Goal: Transaction & Acquisition: Subscribe to service/newsletter

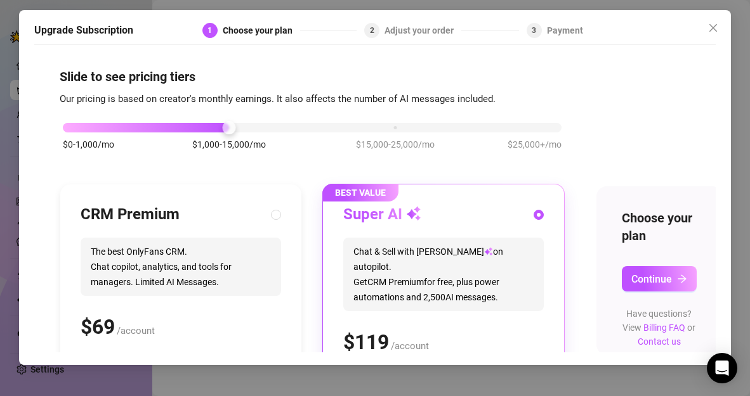
click at [72, 128] on div "$0-1,000/mo $1,000-15,000/mo $15,000-25,000/mo $25,000+/mo" at bounding box center [312, 124] width 498 height 8
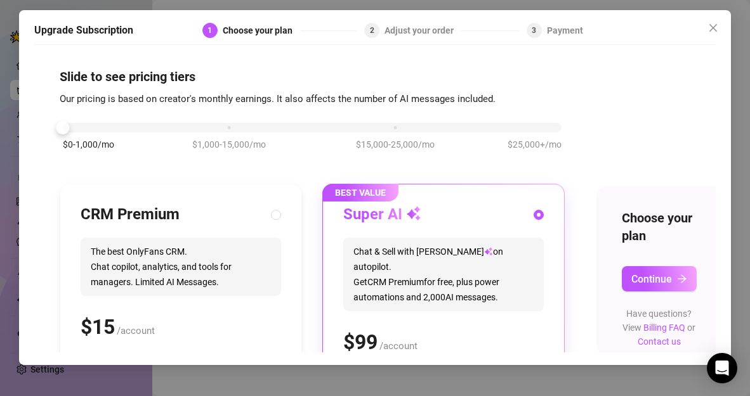
click at [403, 261] on span "Chat & Sell with Izzy on autopilot. Get CRM Premium for free, plus power automa…" at bounding box center [443, 275] width 200 height 74
click at [673, 283] on button "Continue" at bounding box center [658, 278] width 75 height 25
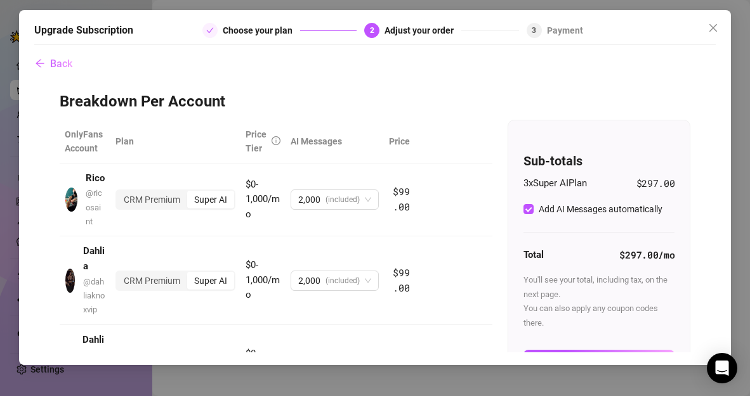
scroll to position [75, 0]
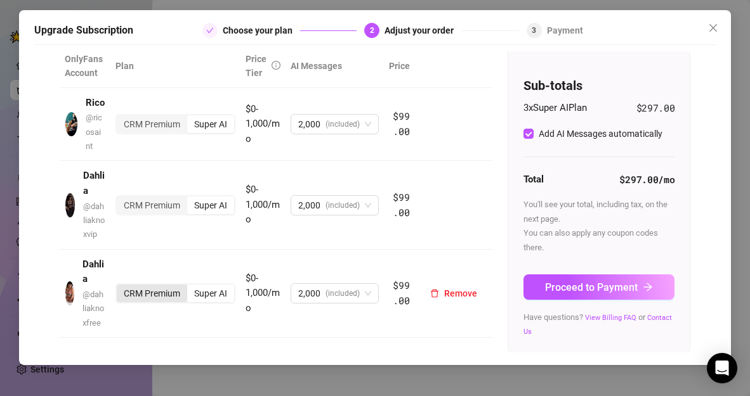
click at [137, 295] on div "CRM Premium" at bounding box center [152, 294] width 70 height 18
click at [120, 287] on input "CRM Premium" at bounding box center [120, 287] width 0 height 0
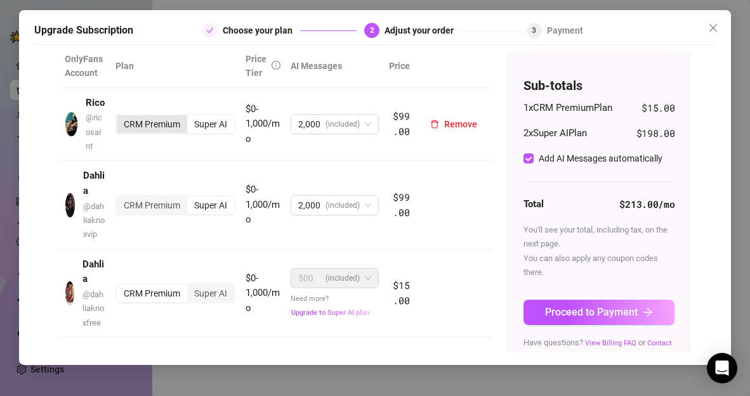
click at [150, 127] on div "CRM Premium" at bounding box center [152, 124] width 70 height 18
click at [120, 117] on input "CRM Premium" at bounding box center [120, 117] width 0 height 0
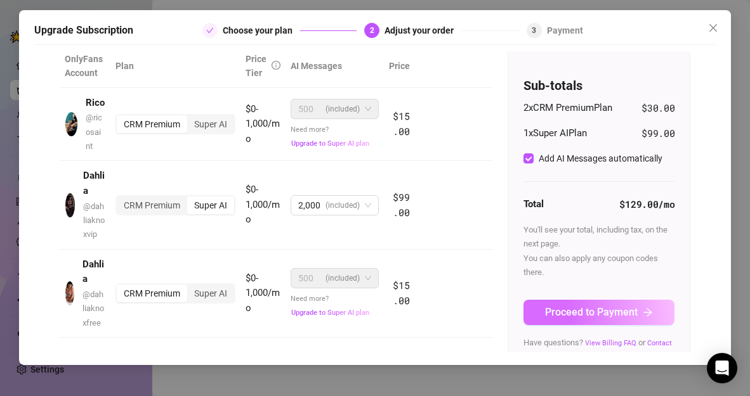
click at [642, 314] on icon "arrow-right" at bounding box center [647, 313] width 10 height 10
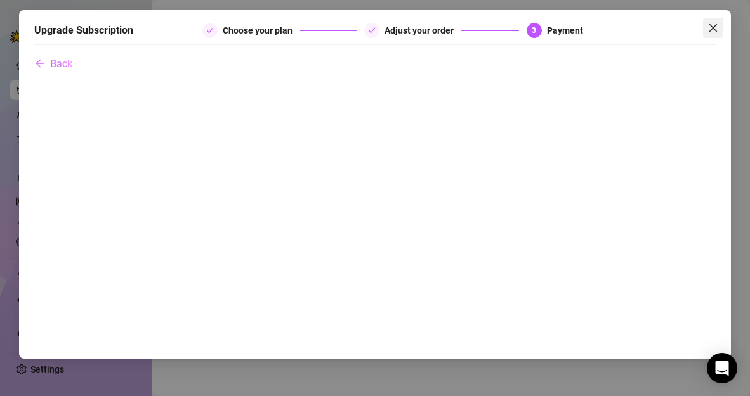
click at [713, 25] on icon "close" at bounding box center [713, 28] width 10 height 10
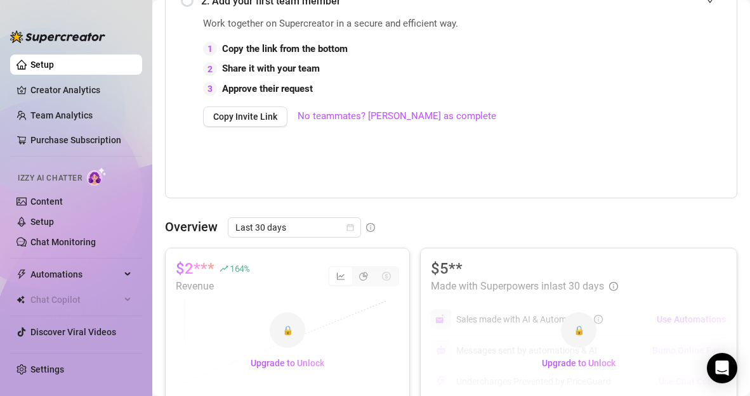
scroll to position [401, 0]
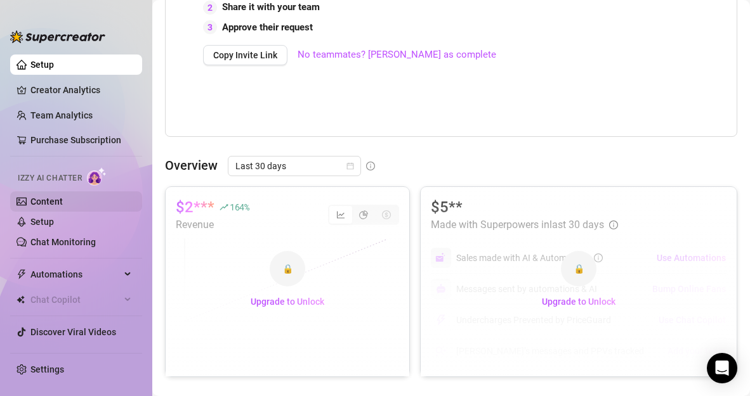
click at [60, 201] on link "Content" at bounding box center [46, 202] width 32 height 10
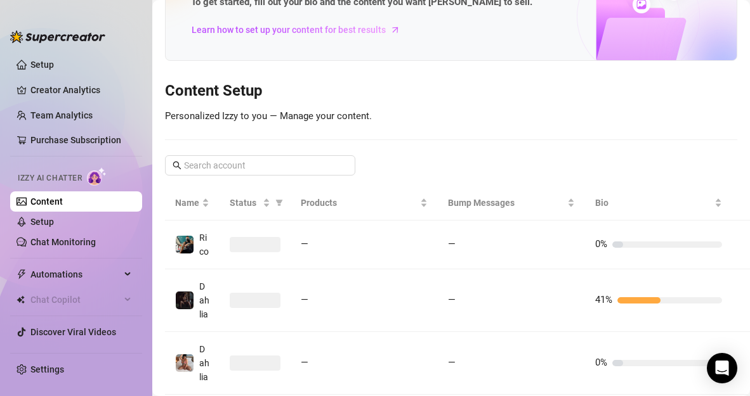
scroll to position [167, 0]
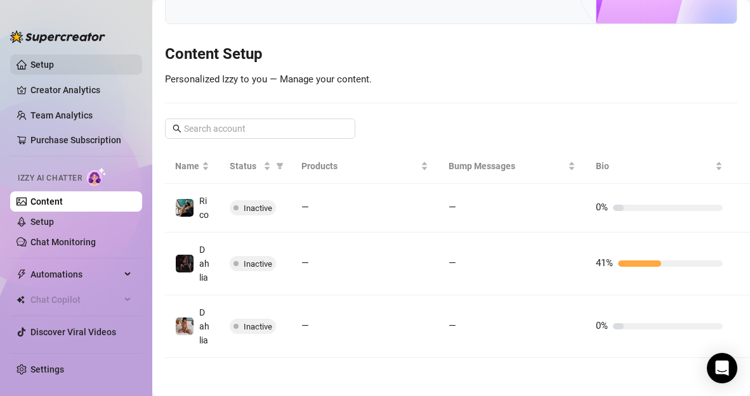
click at [53, 66] on link "Setup" at bounding box center [41, 65] width 23 height 10
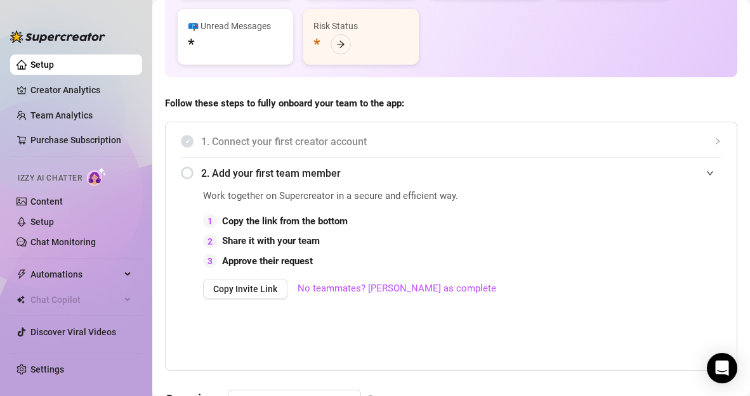
scroll to position [401, 0]
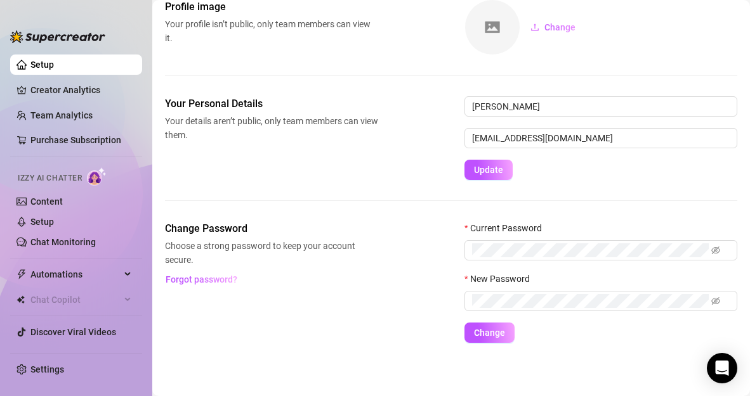
scroll to position [74, 0]
click at [58, 243] on link "Chat Monitoring" at bounding box center [62, 242] width 65 height 10
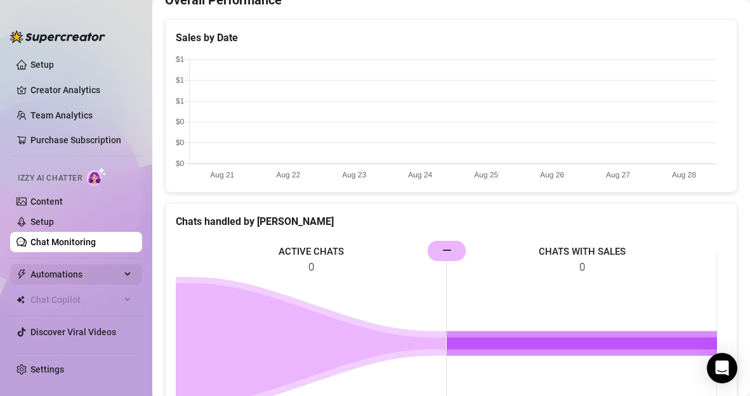
click at [69, 270] on span "Automations" at bounding box center [75, 274] width 90 height 20
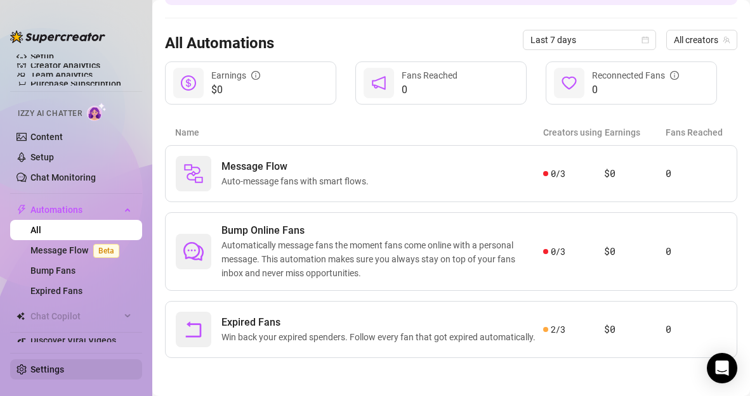
click at [51, 365] on link "Settings" at bounding box center [47, 370] width 34 height 10
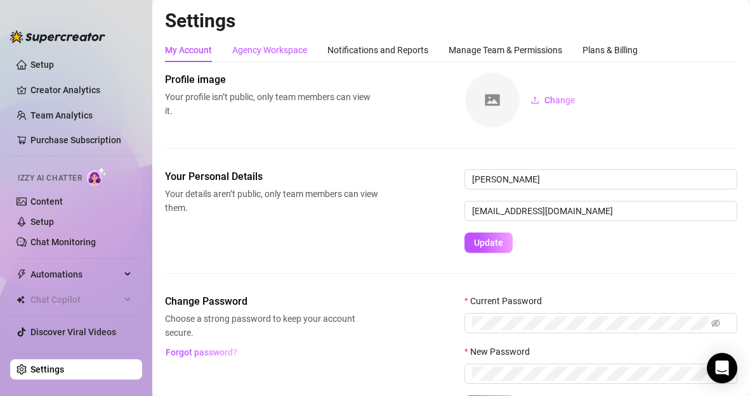
click at [291, 48] on div "Agency Workspace" at bounding box center [269, 50] width 75 height 14
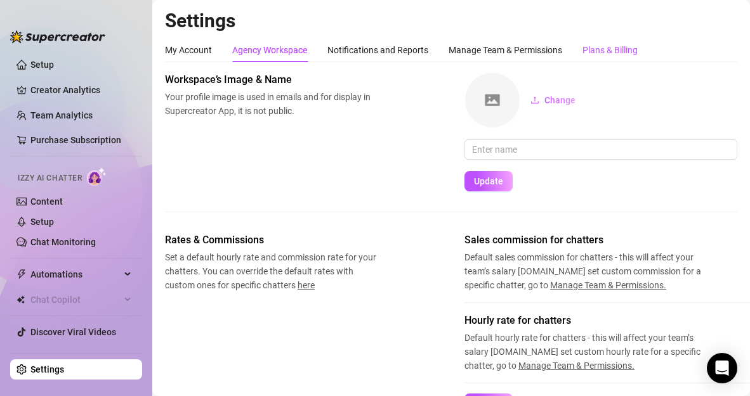
click at [597, 48] on div "Plans & Billing" at bounding box center [609, 50] width 55 height 14
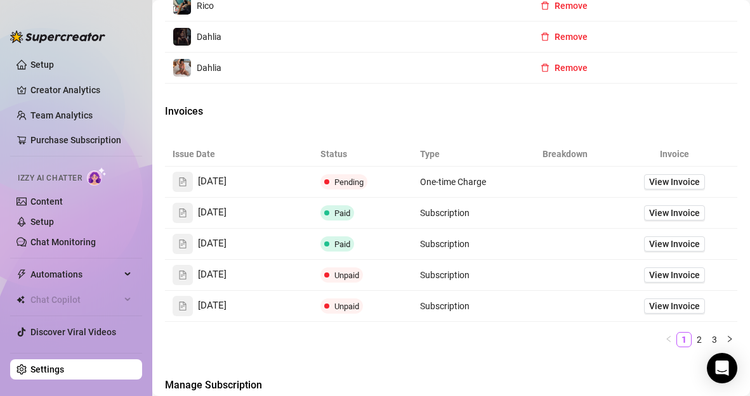
scroll to position [652, 0]
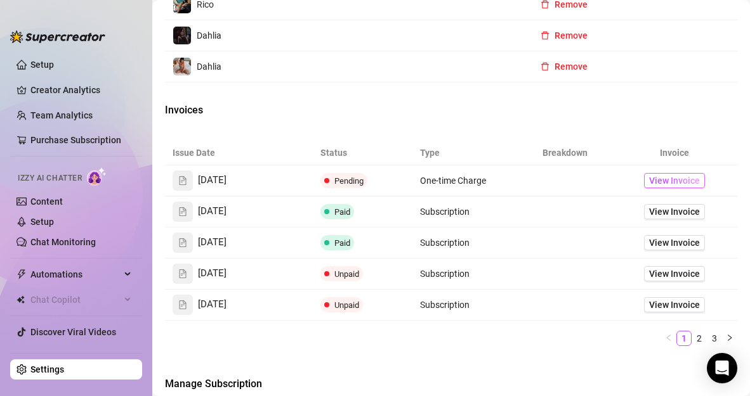
click at [659, 188] on span "View Invoice" at bounding box center [674, 181] width 51 height 14
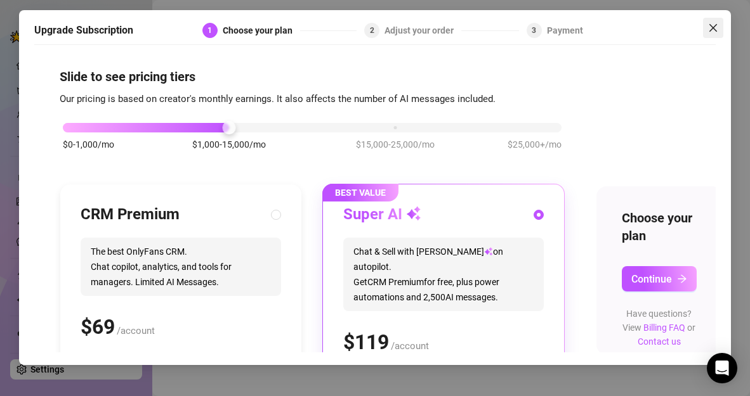
click at [713, 25] on icon "close" at bounding box center [713, 28] width 10 height 10
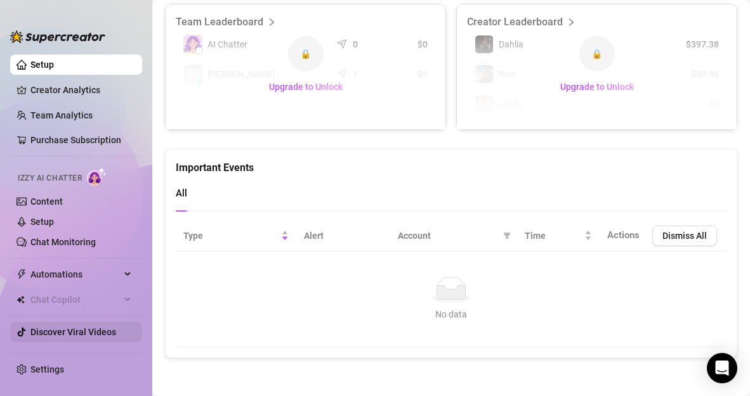
scroll to position [907, 0]
click at [48, 223] on link "Setup" at bounding box center [41, 222] width 23 height 10
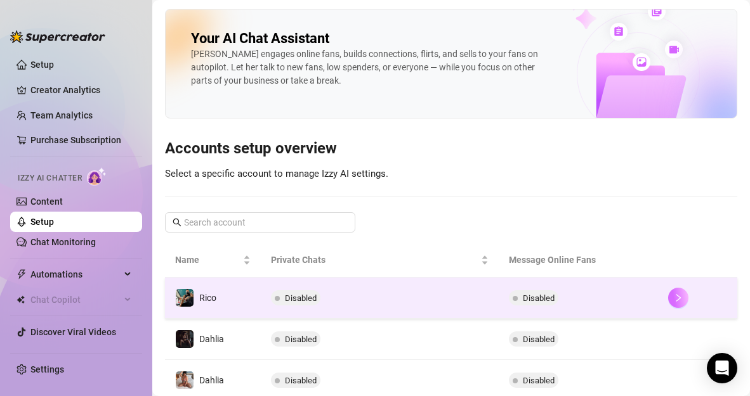
click at [673, 301] on icon "right" at bounding box center [677, 298] width 9 height 9
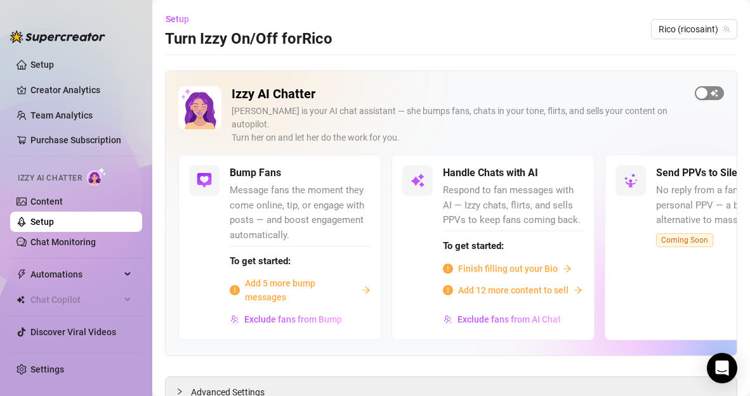
click at [701, 93] on span "button" at bounding box center [708, 93] width 29 height 14
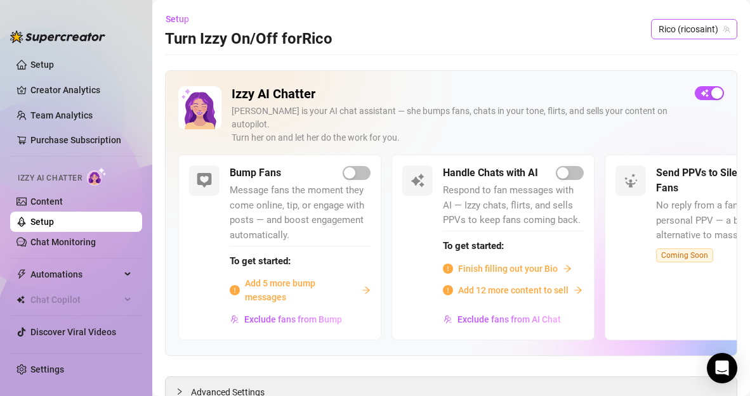
click at [722, 30] on icon "team" at bounding box center [726, 29] width 8 height 8
click at [662, 29] on span "Rico (ricosaint)" at bounding box center [693, 29] width 71 height 19
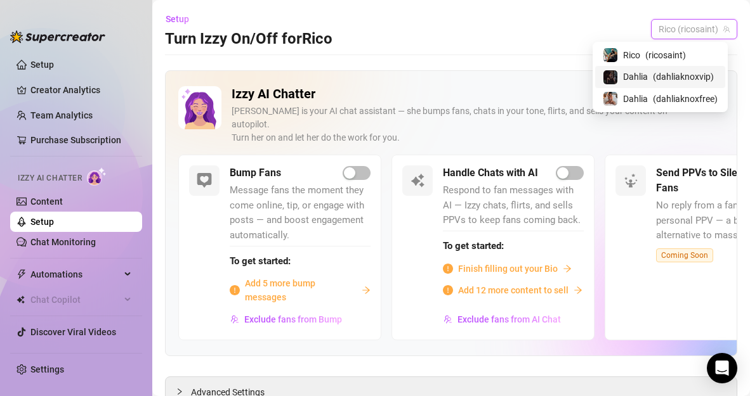
click at [656, 75] on span "( dahliaknoxvip )" at bounding box center [682, 77] width 61 height 14
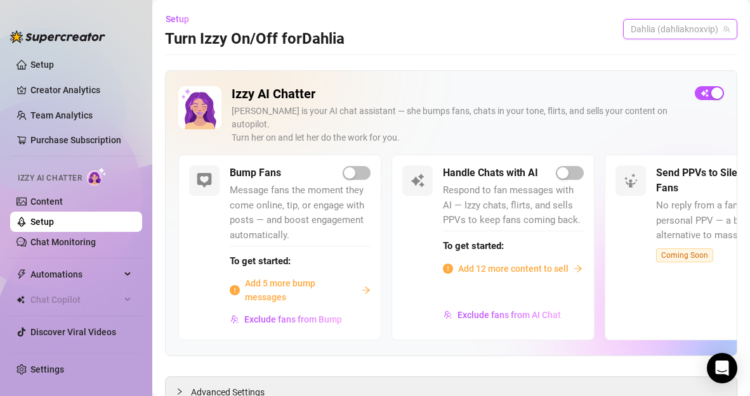
click at [651, 28] on span "Dahlia (dahliaknoxvip)" at bounding box center [679, 29] width 99 height 19
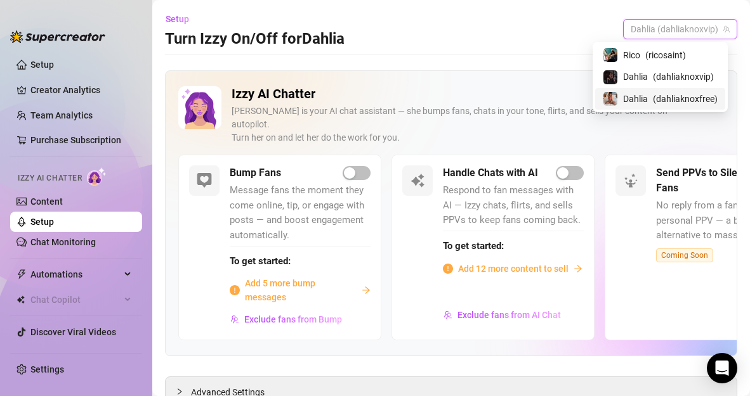
click at [646, 102] on div "Dahlia ( dahliaknoxfree )" at bounding box center [659, 98] width 115 height 15
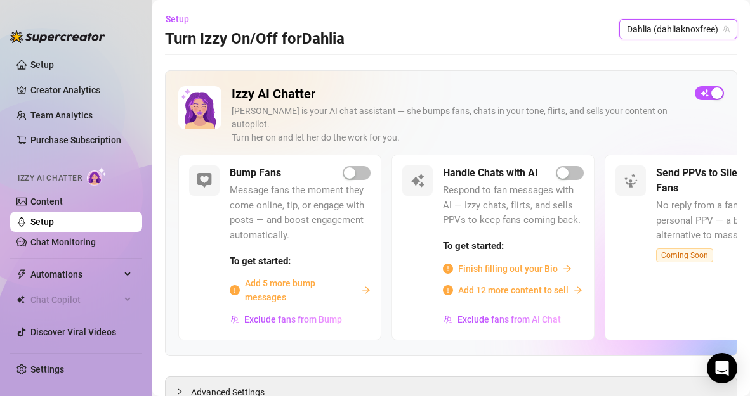
click at [54, 226] on link "Setup" at bounding box center [41, 222] width 23 height 10
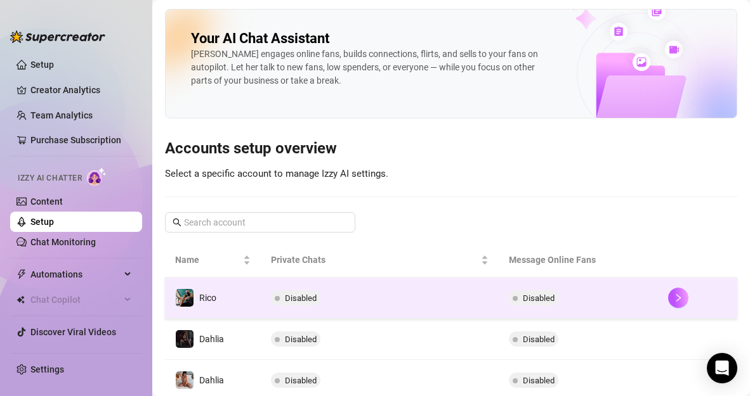
click at [537, 298] on span "Disabled" at bounding box center [538, 299] width 32 height 10
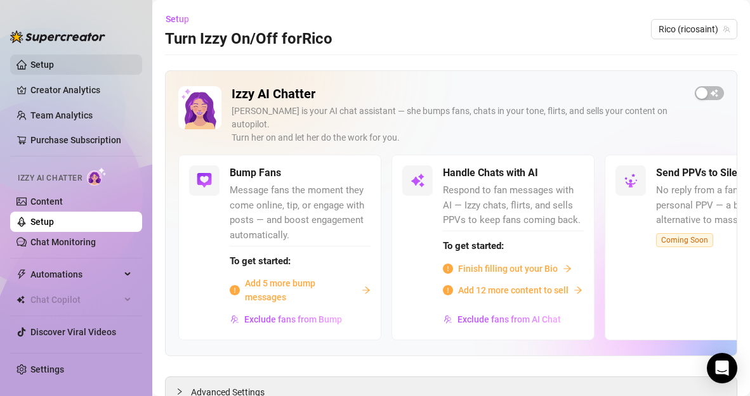
click at [43, 68] on link "Setup" at bounding box center [41, 65] width 23 height 10
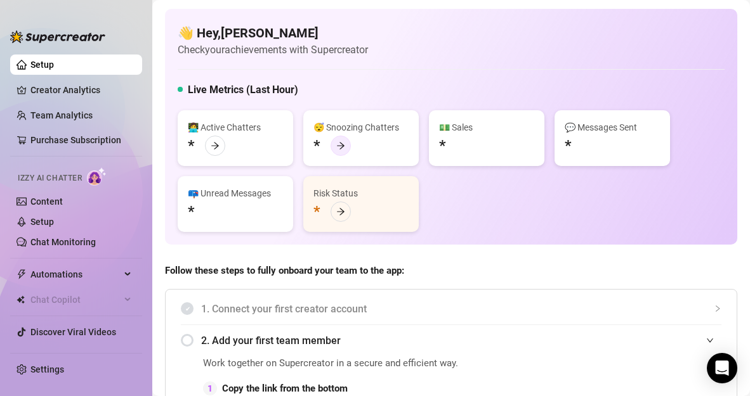
click at [342, 150] on icon "arrow-right" at bounding box center [340, 145] width 9 height 9
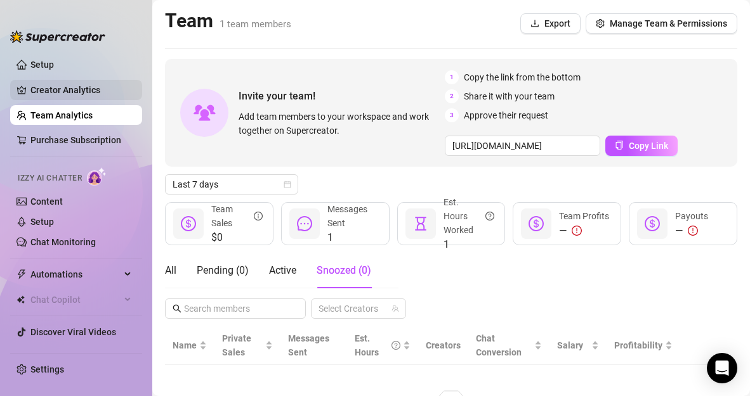
click at [63, 89] on link "Creator Analytics" at bounding box center [80, 90] width 101 height 20
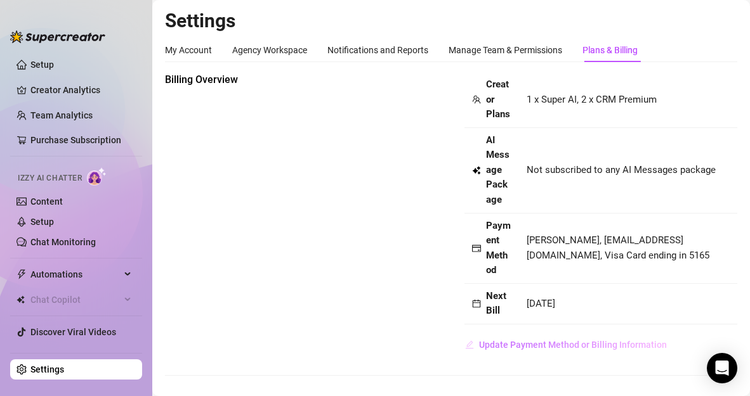
click at [596, 350] on span "Update Payment Method or Billing Information" at bounding box center [573, 345] width 188 height 10
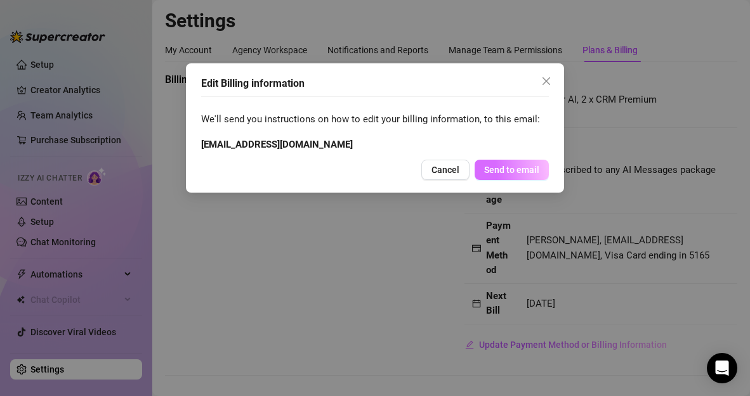
click at [535, 177] on button "Send to email" at bounding box center [511, 170] width 74 height 20
